Goal: Navigation & Orientation: Find specific page/section

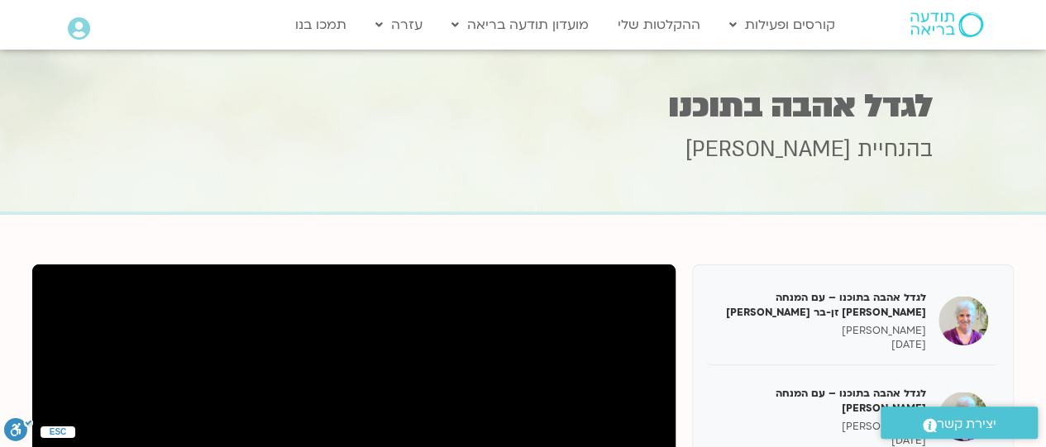
click at [940, 36] on img at bounding box center [946, 24] width 73 height 25
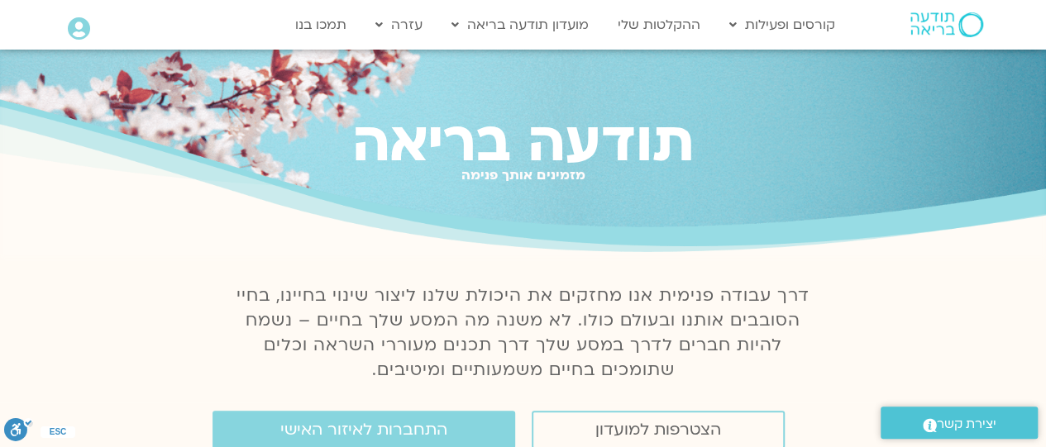
click at [76, 39] on icon at bounding box center [79, 28] width 22 height 23
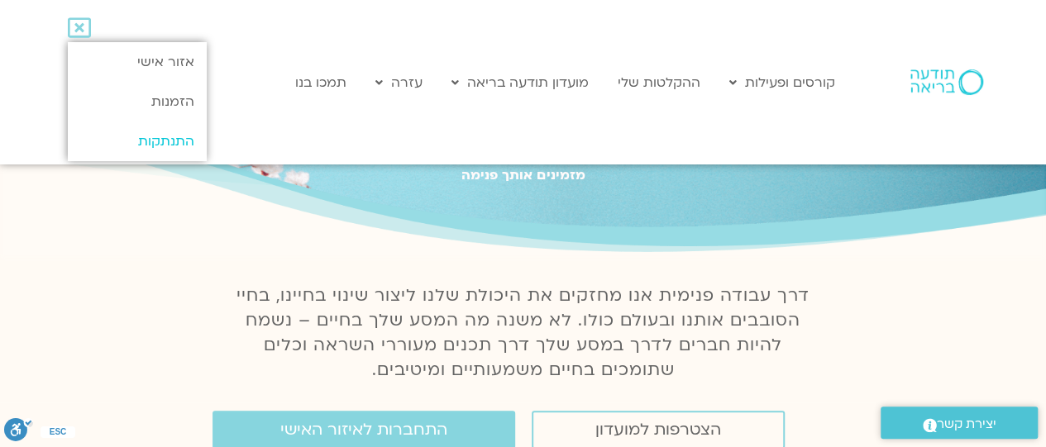
click at [164, 146] on link "התנתקות" at bounding box center [137, 142] width 138 height 40
